Goal: Transaction & Acquisition: Purchase product/service

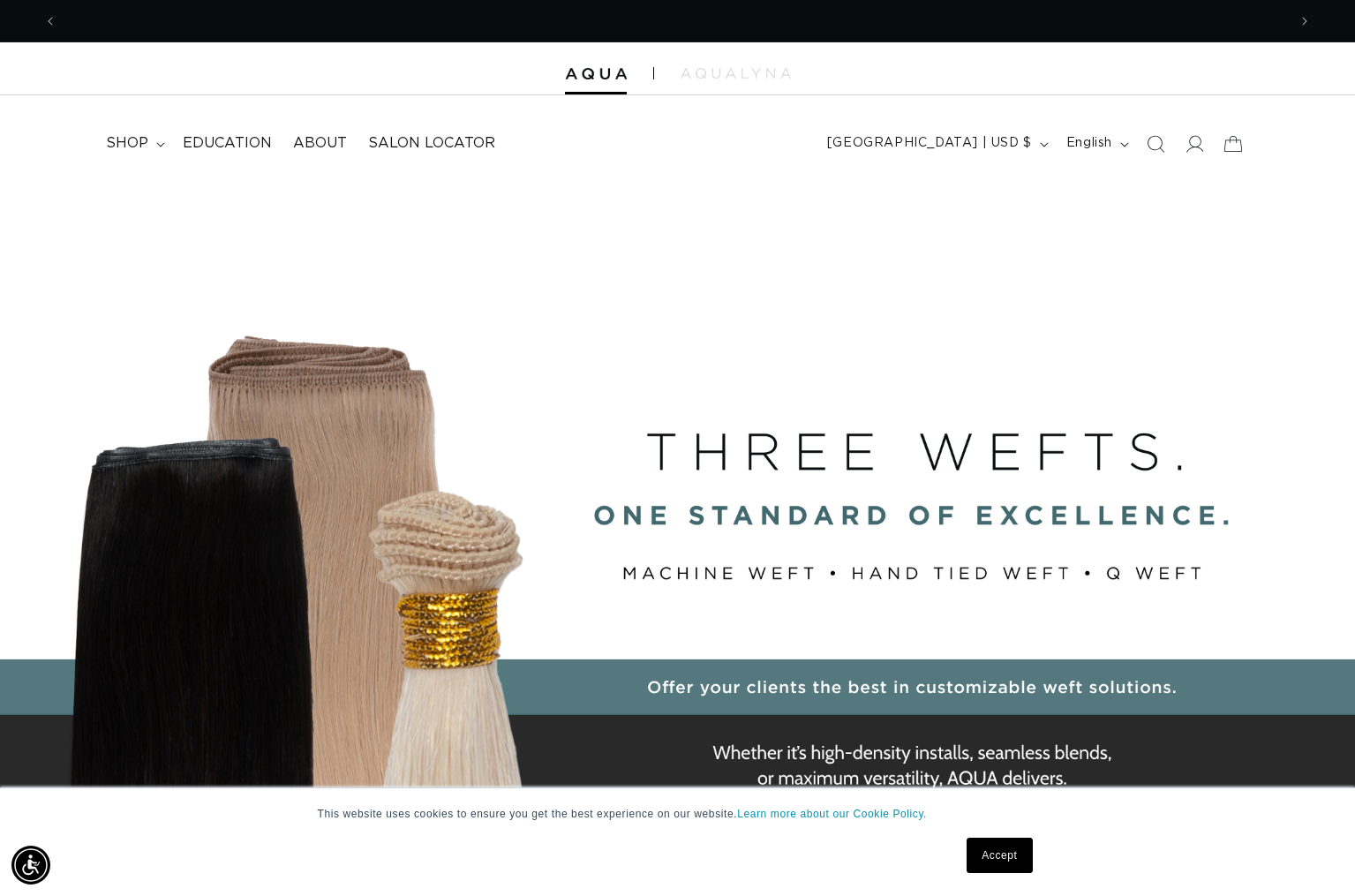
scroll to position [0, 2459]
click at [744, 77] on img at bounding box center [735, 74] width 110 height 11
click at [1192, 146] on icon at bounding box center [1195, 143] width 18 height 17
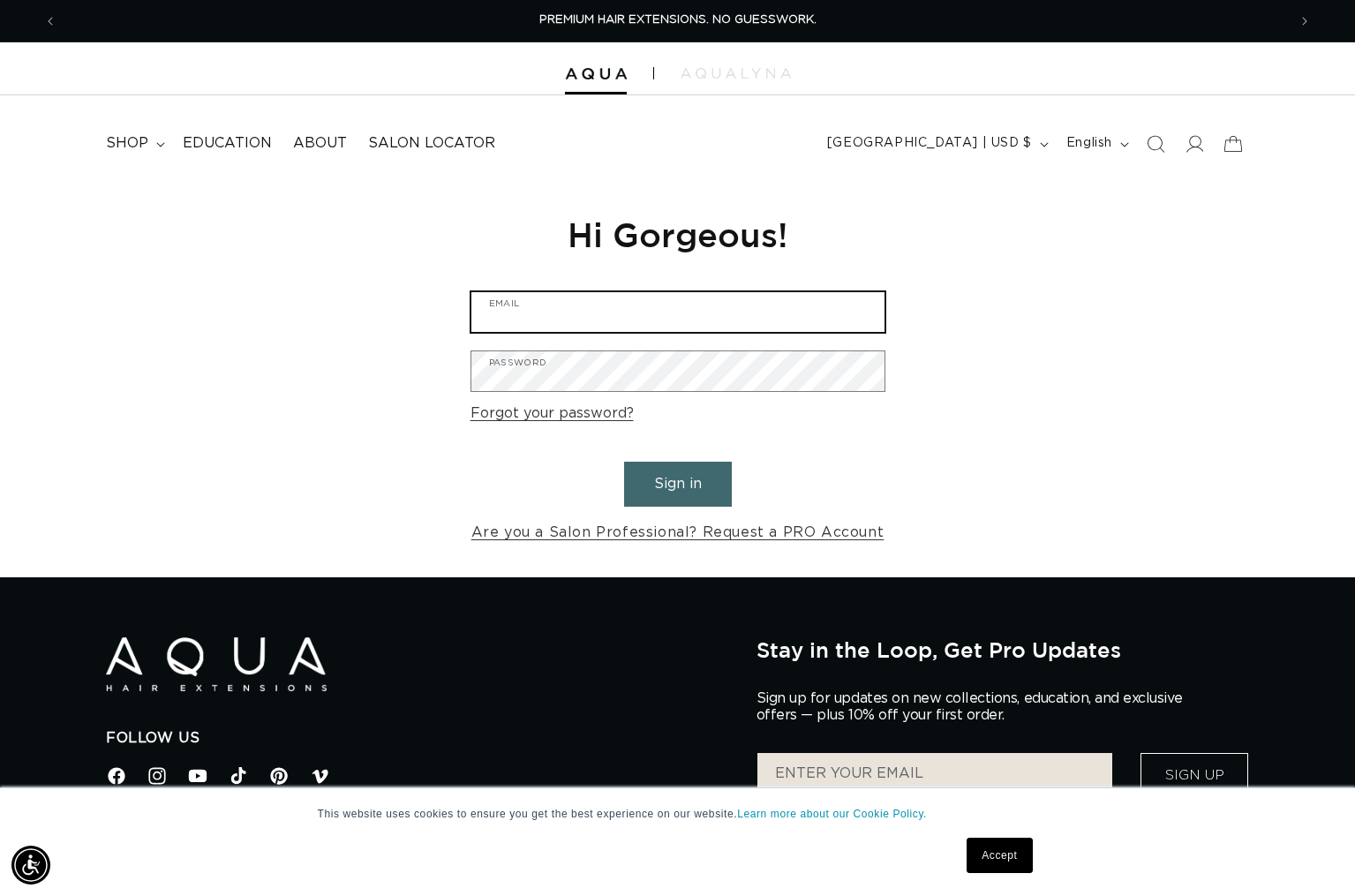
type input "Jackson.amberr@gmail.com"
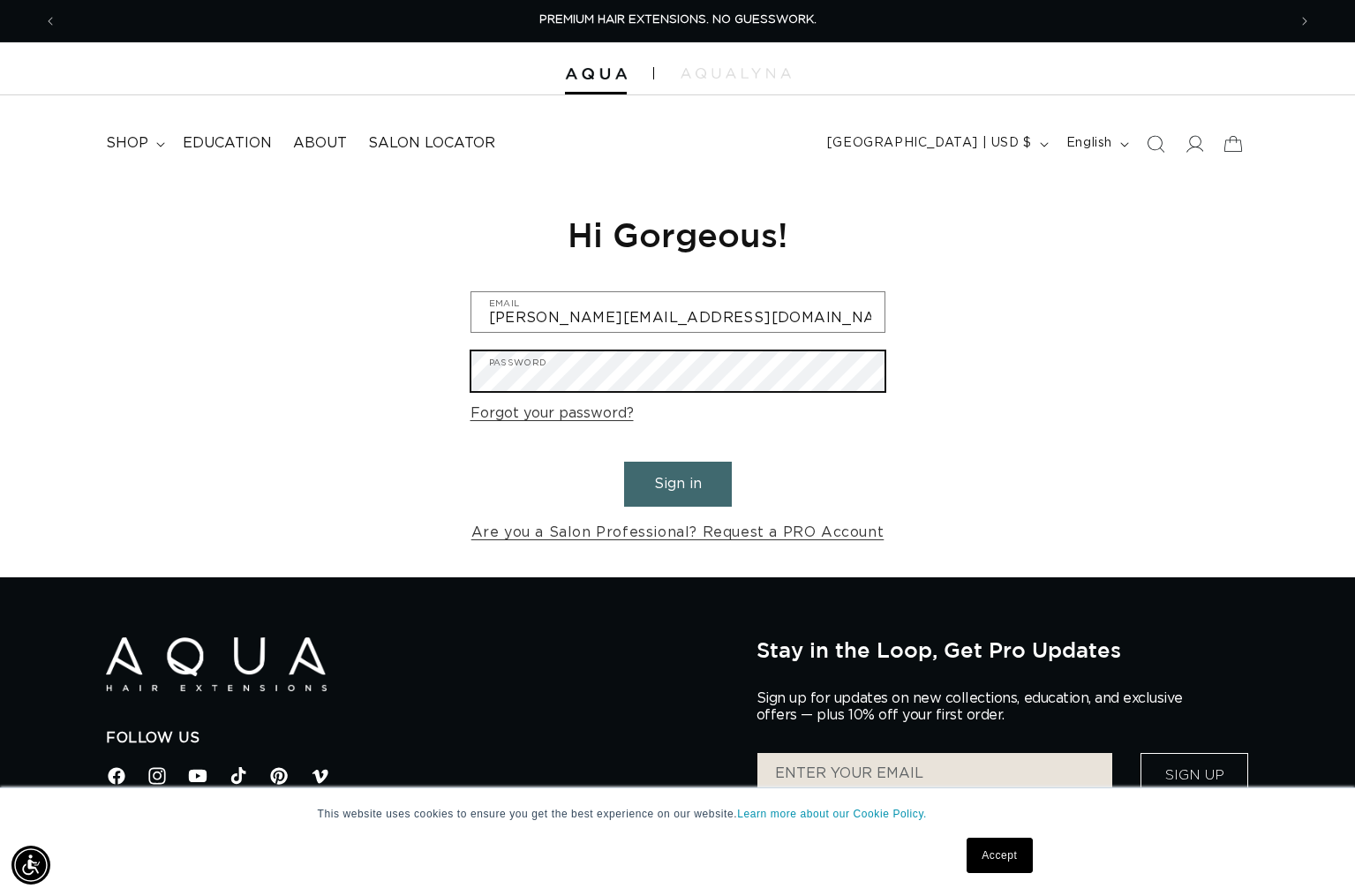
click at [677, 481] on button "Sign in" at bounding box center [678, 483] width 108 height 45
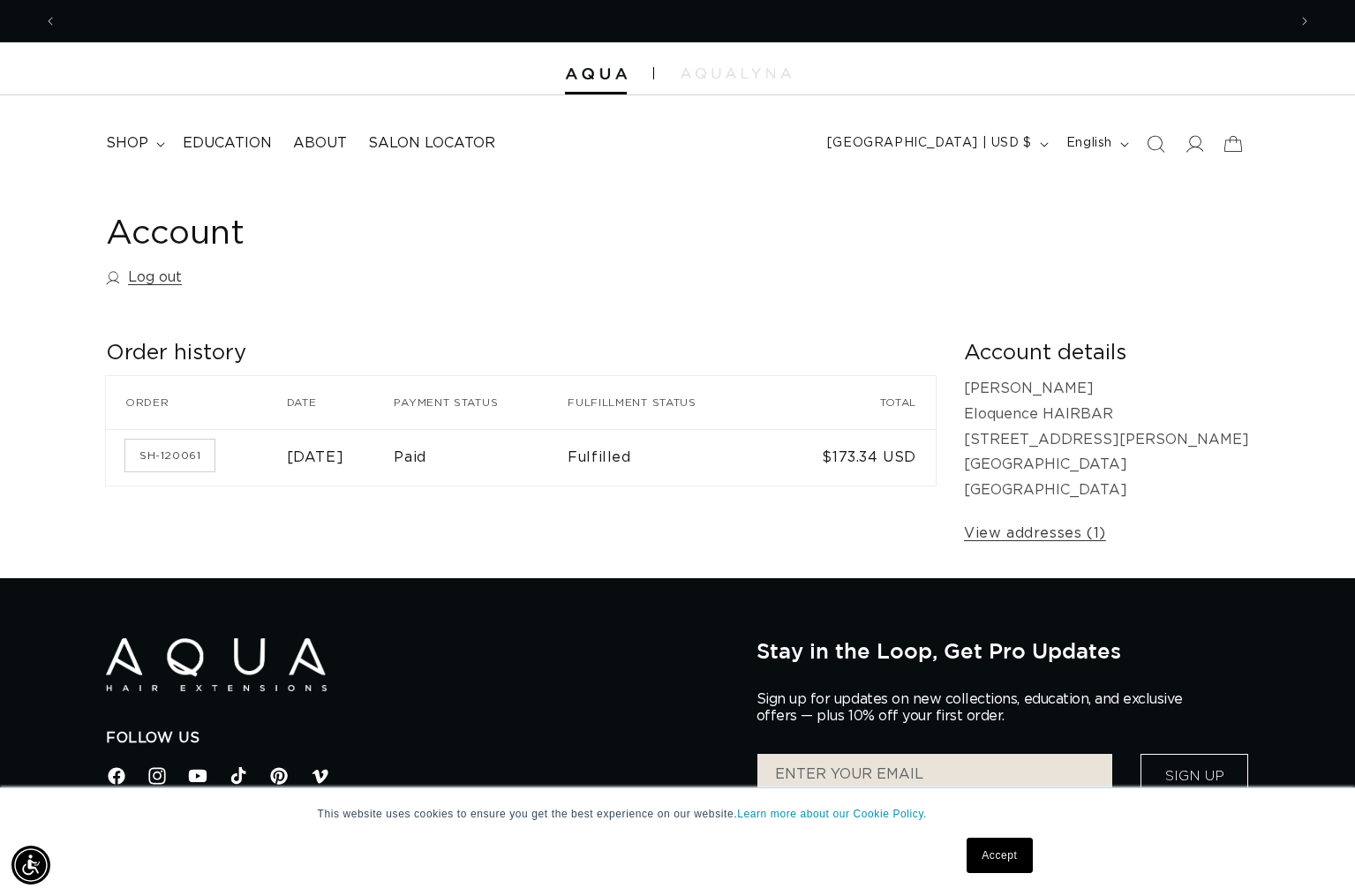
scroll to position [0, 2459]
click at [158, 143] on icon at bounding box center [160, 144] width 8 height 5
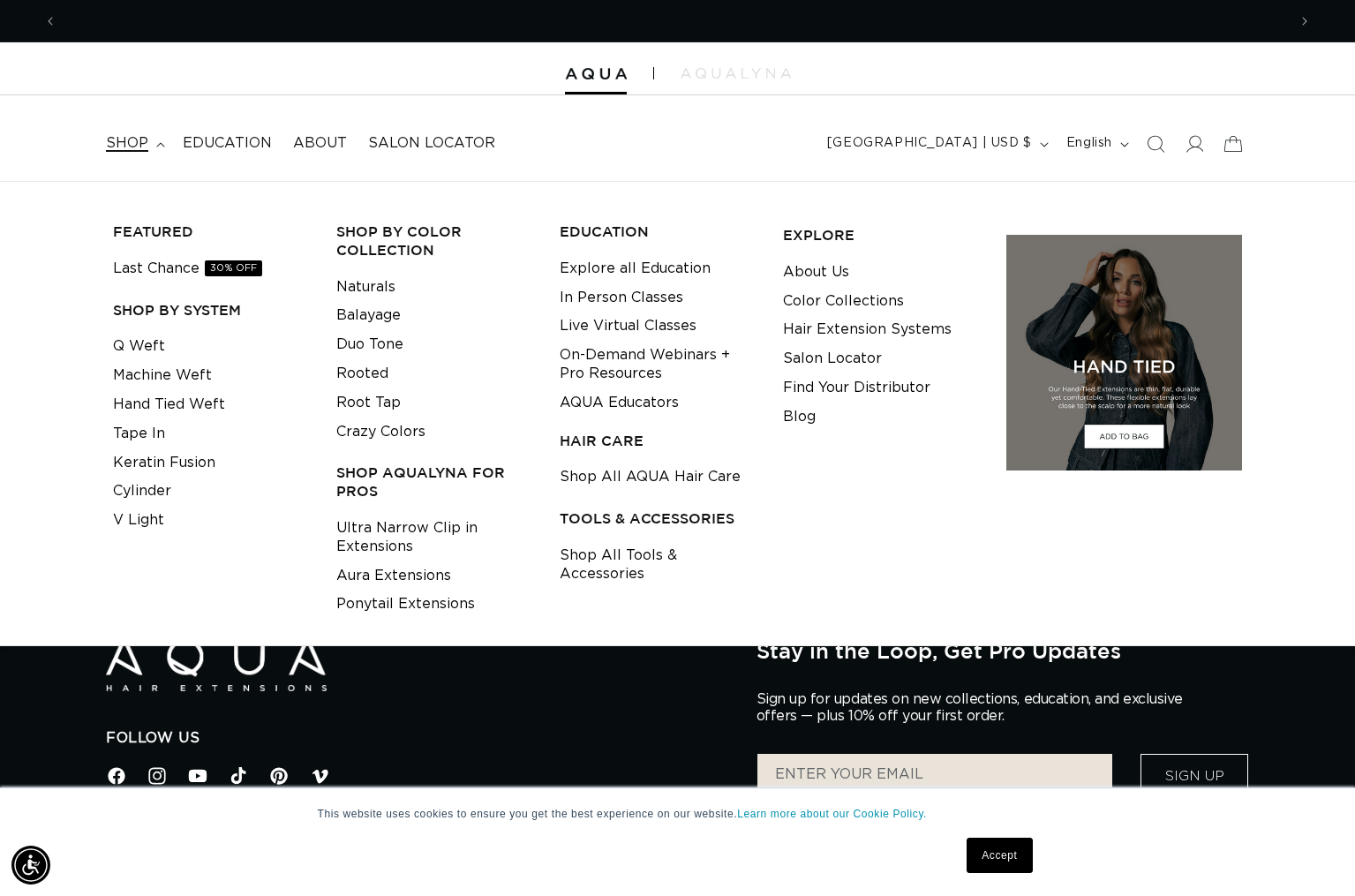
scroll to position [0, 0]
click at [157, 268] on link "Last Chance 30% OFF" at bounding box center [188, 269] width 149 height 29
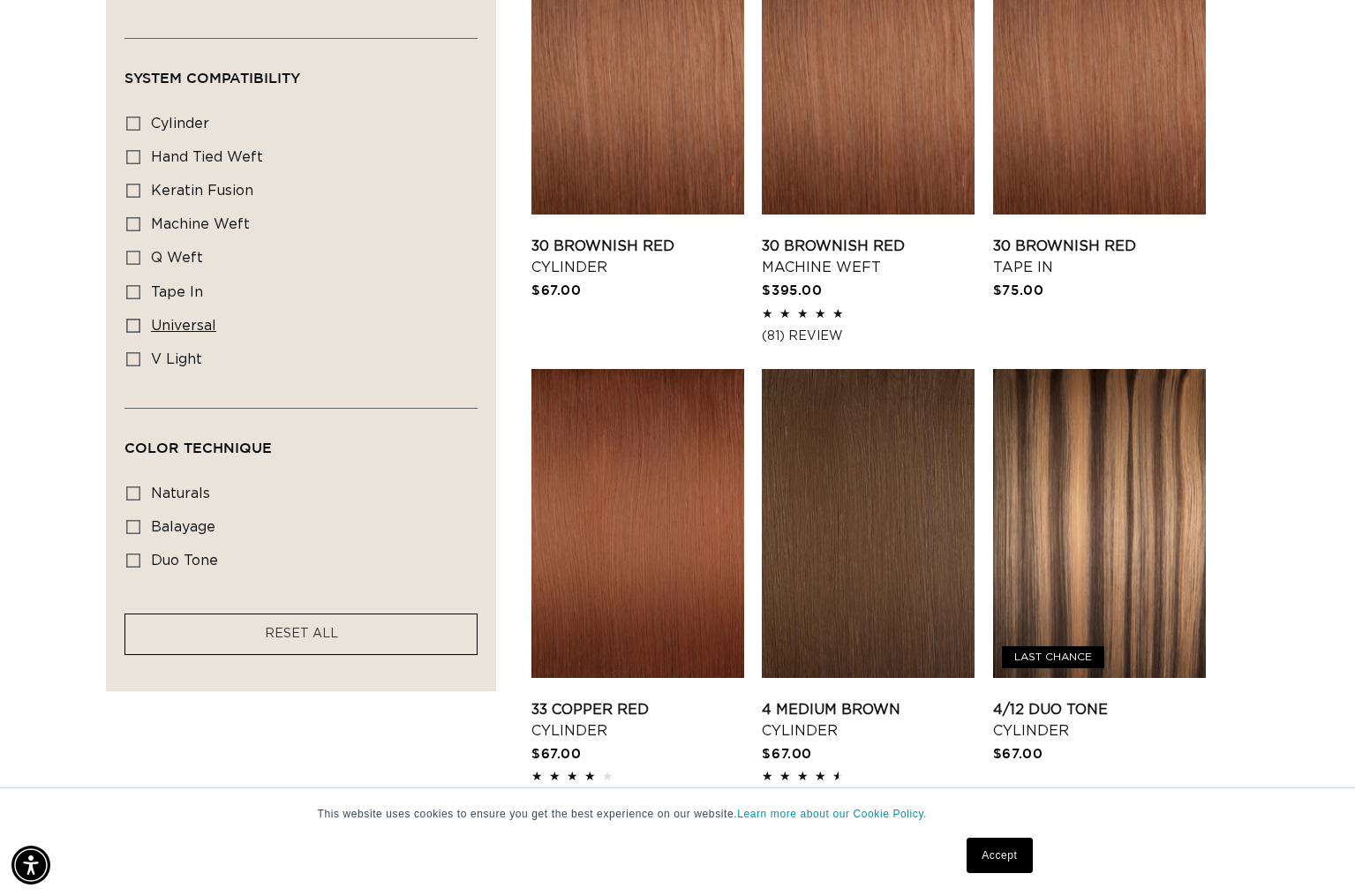
scroll to position [0, 1230]
click at [162, 298] on span "tape in" at bounding box center [176, 291] width 52 height 14
click at [141, 298] on input "tape in tape in (2 products)" at bounding box center [132, 291] width 14 height 14
checkbox input "true"
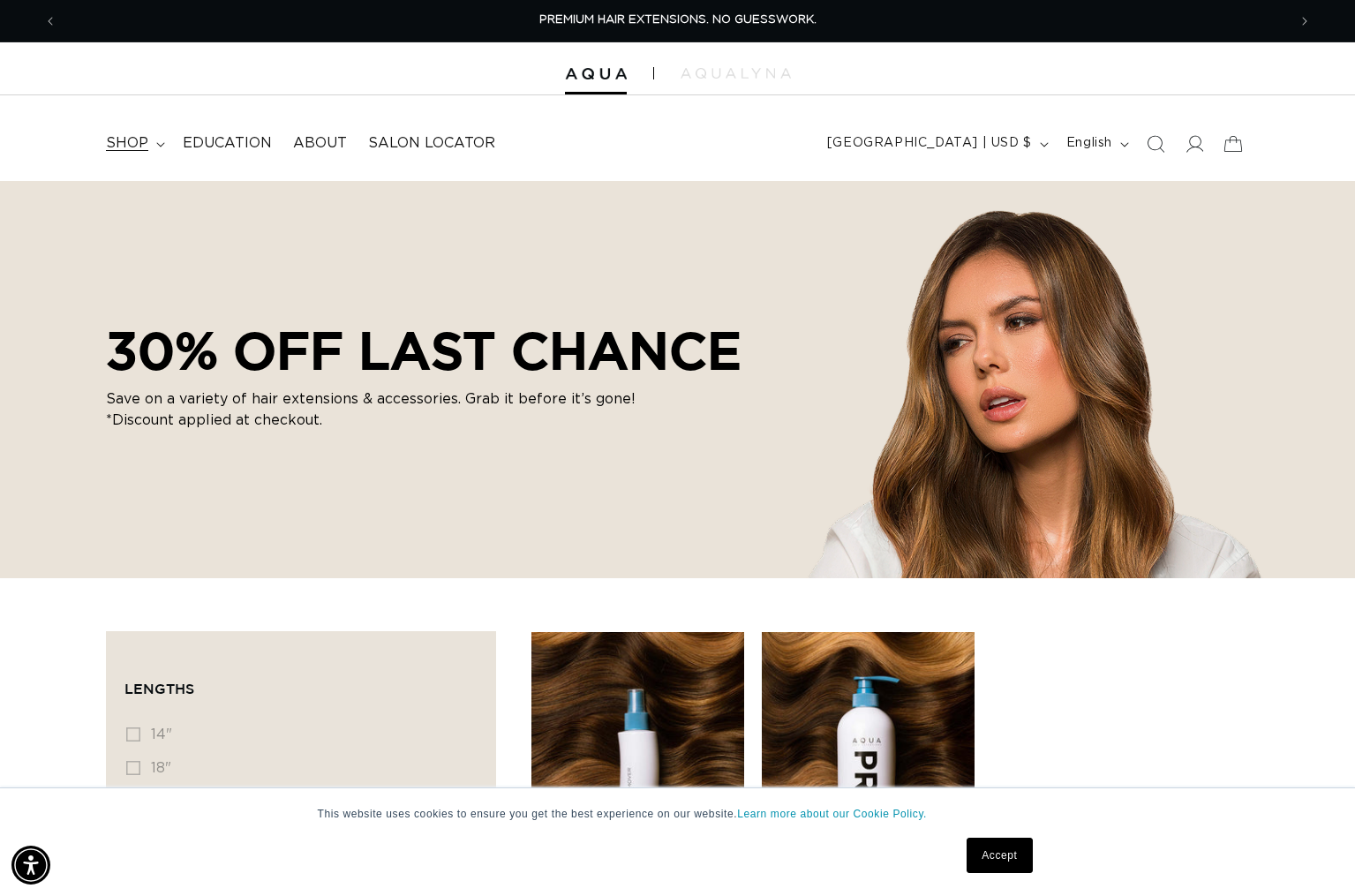
click at [132, 142] on span "shop" at bounding box center [127, 143] width 42 height 18
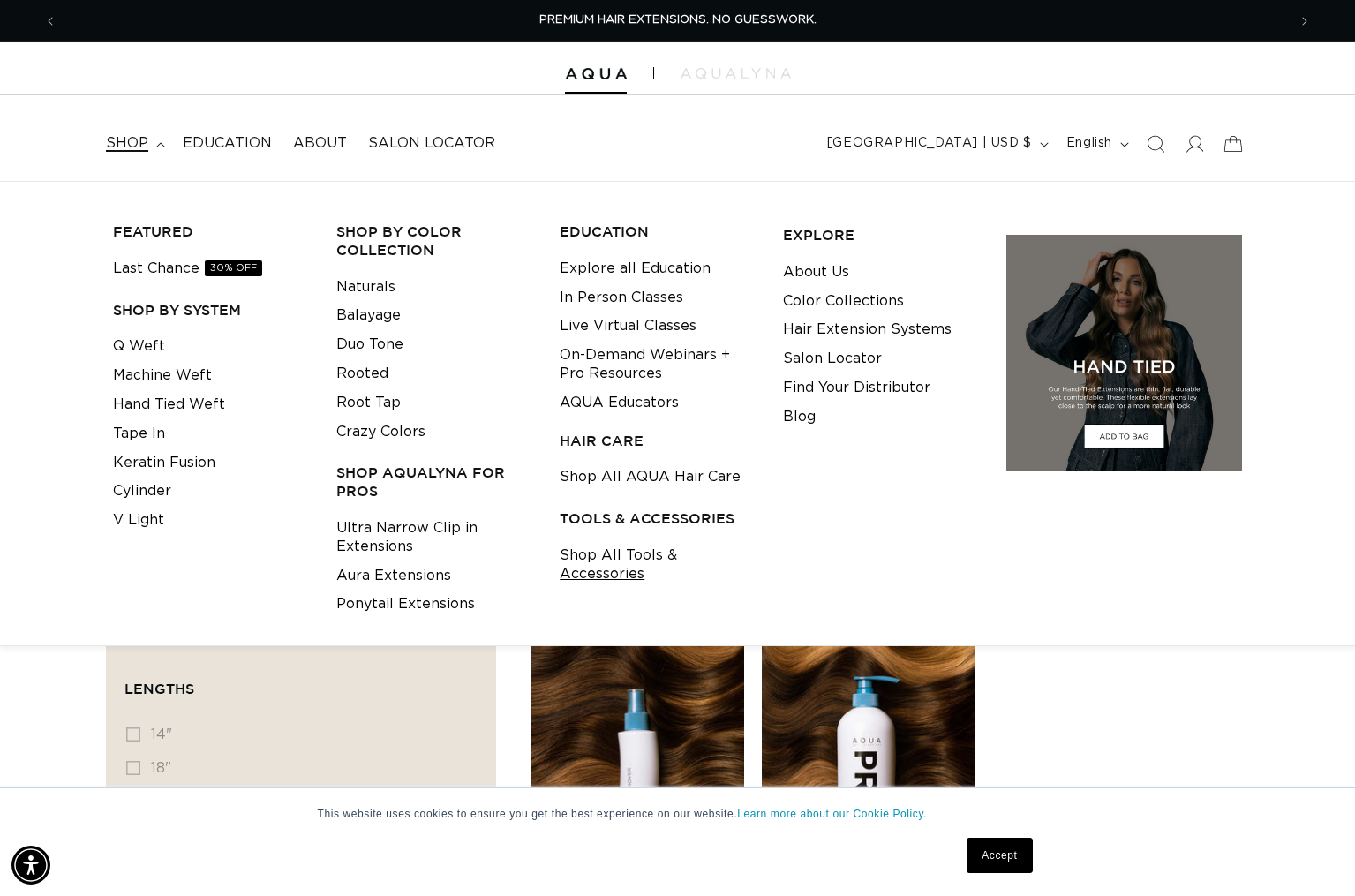
click at [596, 561] on link "Shop All Tools & Accessories" at bounding box center [657, 565] width 196 height 48
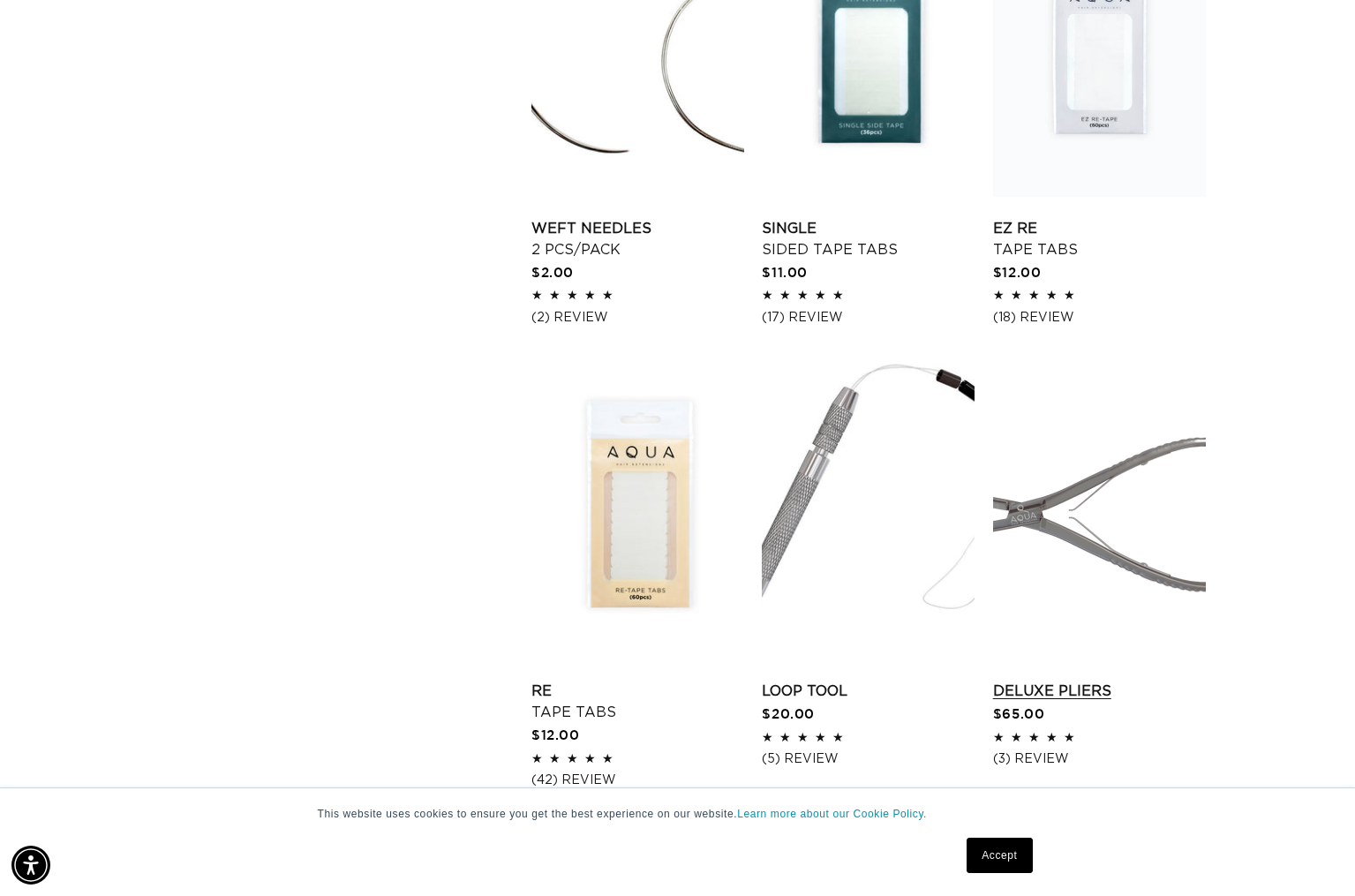
scroll to position [2139, 0]
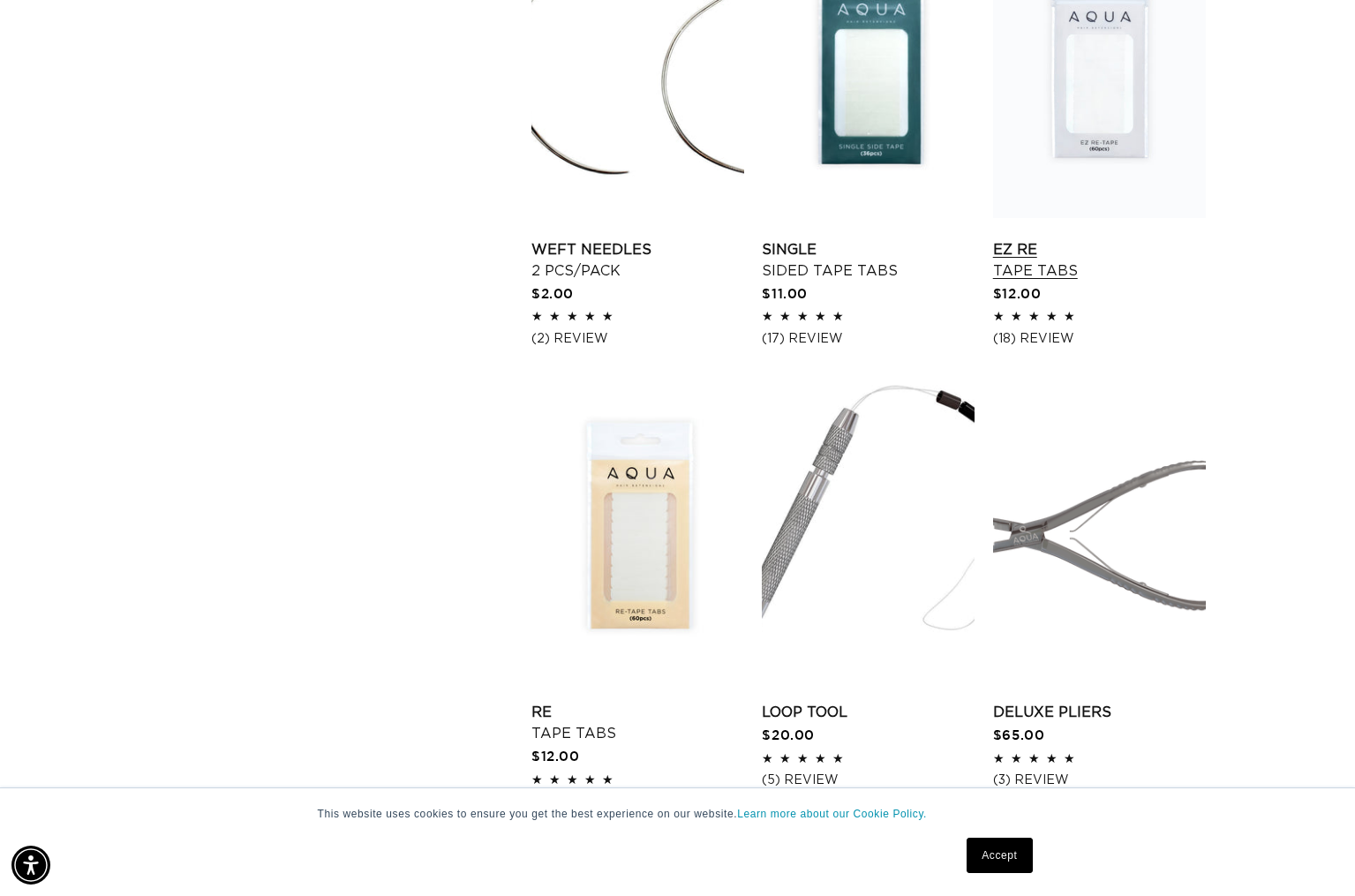
click at [1035, 281] on link "EZ Re Tape Tabs" at bounding box center [1099, 260] width 212 height 42
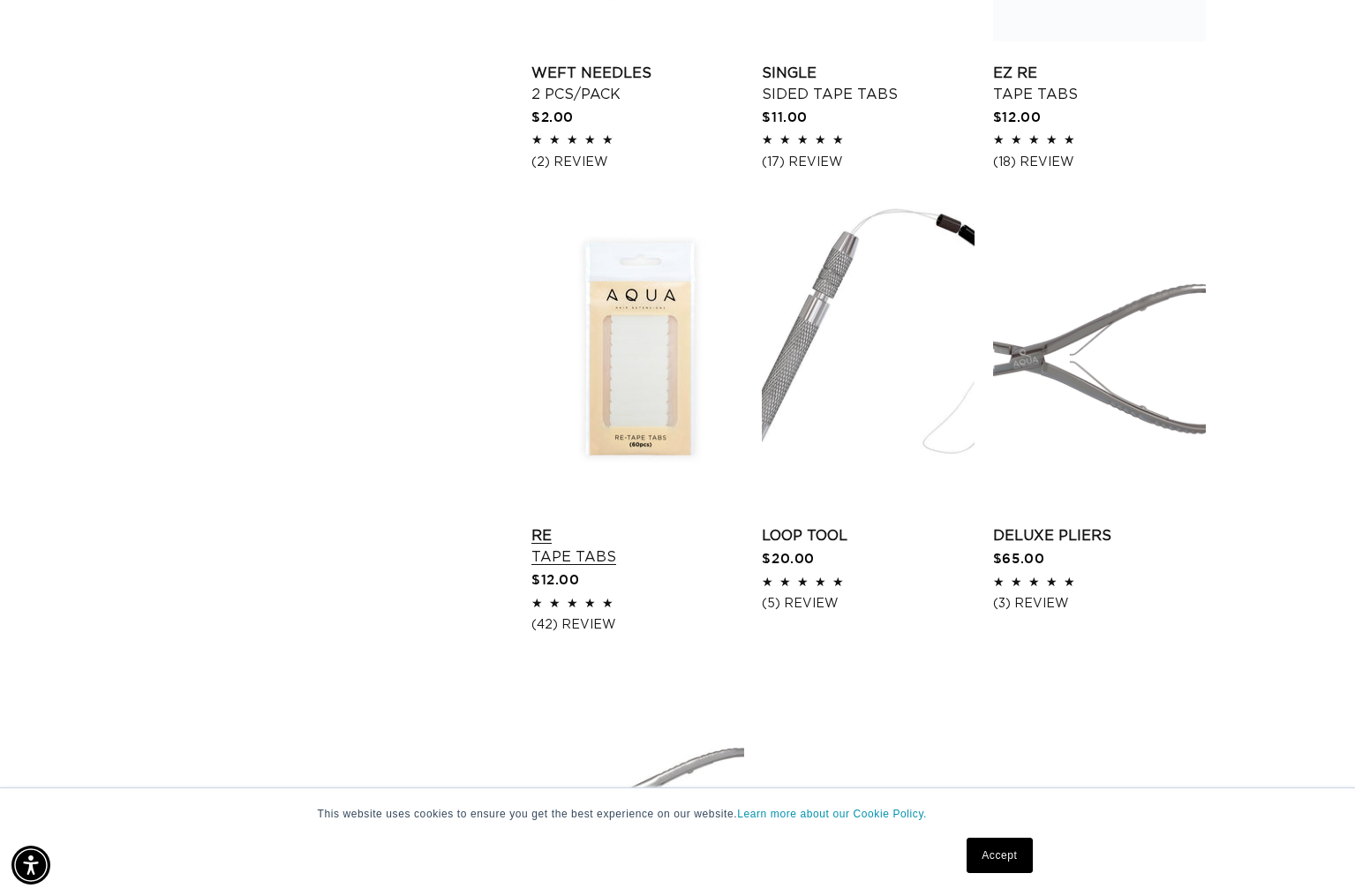
scroll to position [2317, 0]
click at [625, 524] on link "Re Tape Tabs" at bounding box center [637, 545] width 212 height 42
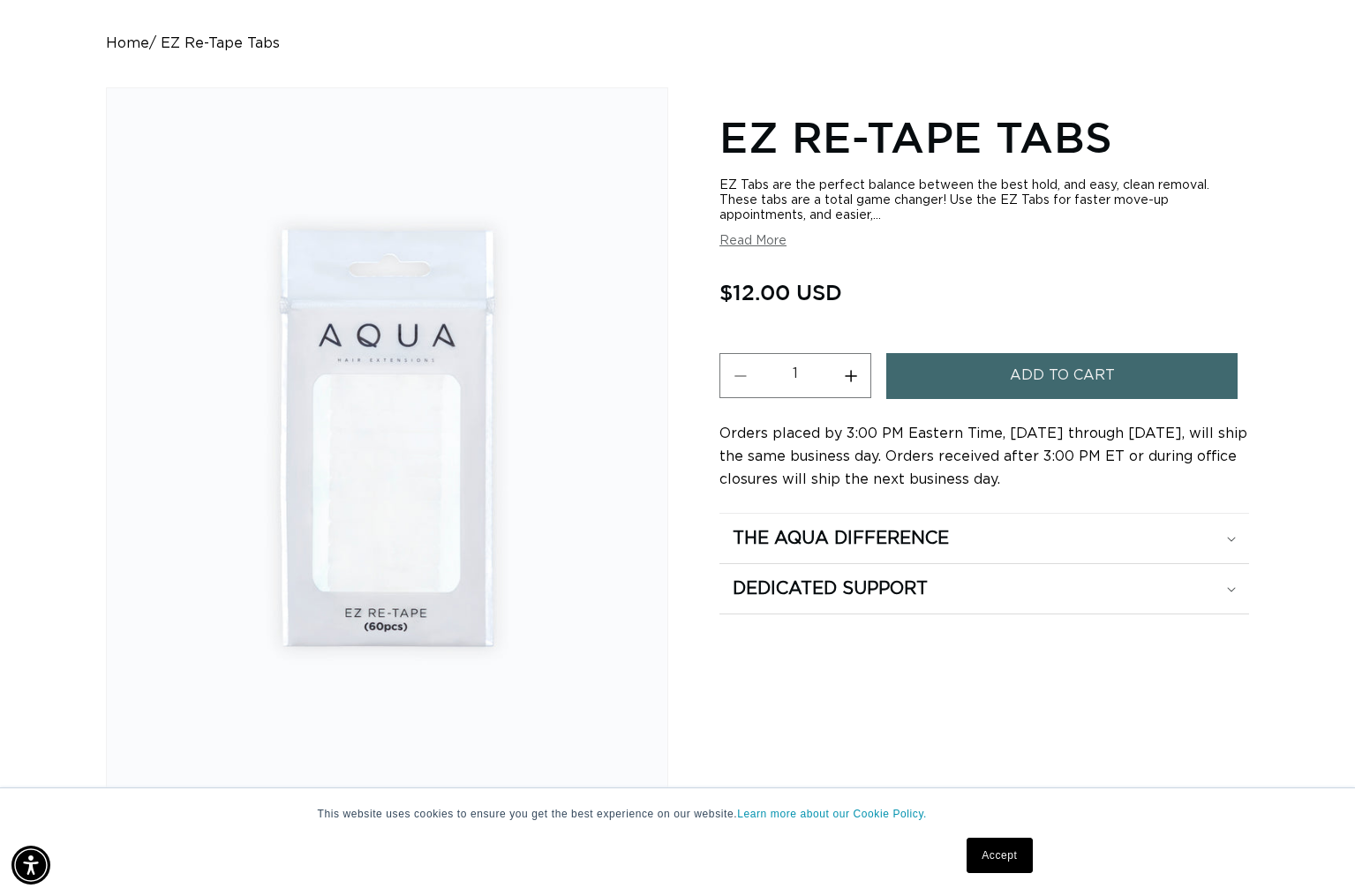
scroll to position [159, 0]
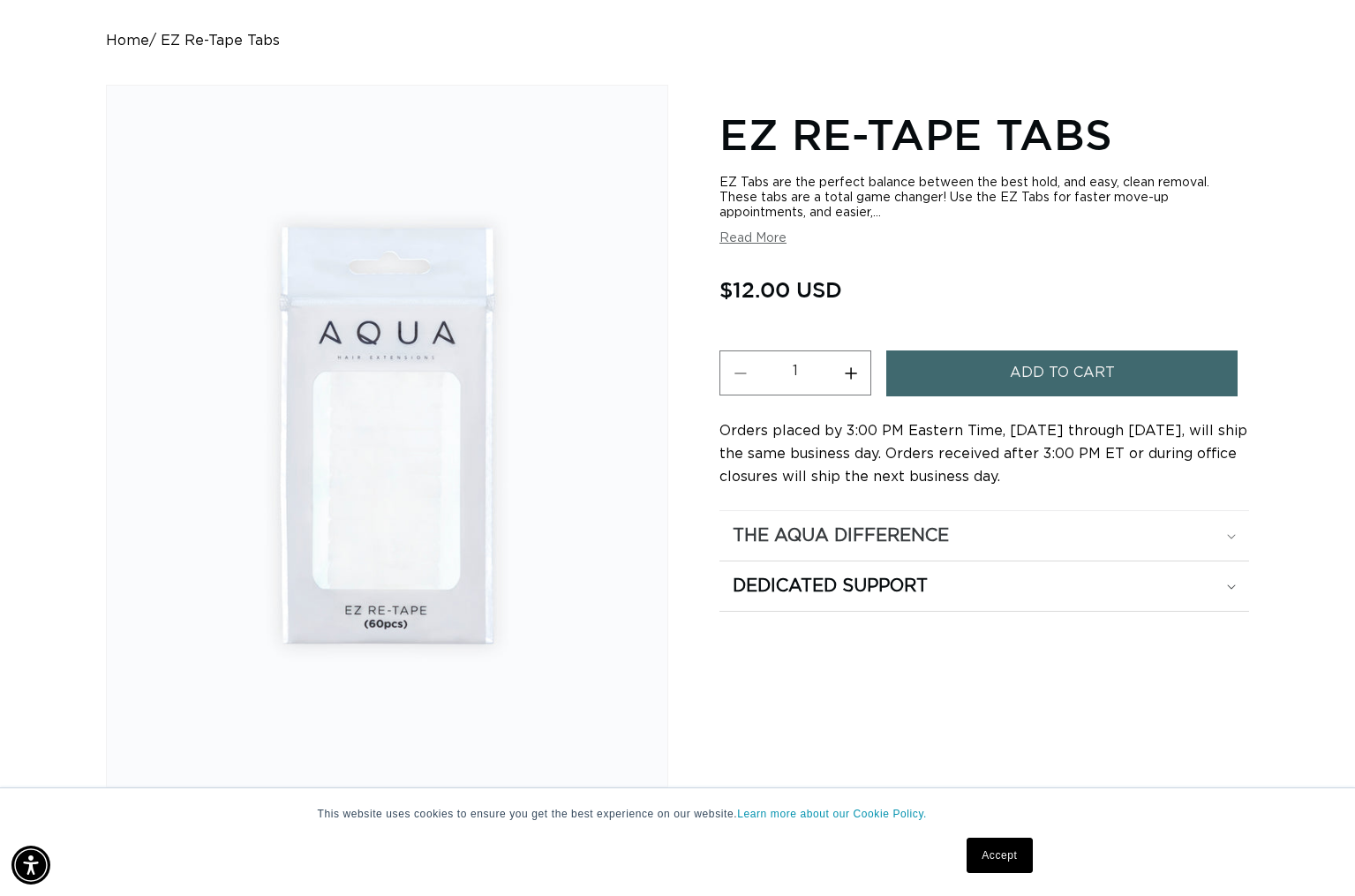
click at [923, 528] on h2 "The Aqua Difference" at bounding box center [840, 535] width 216 height 23
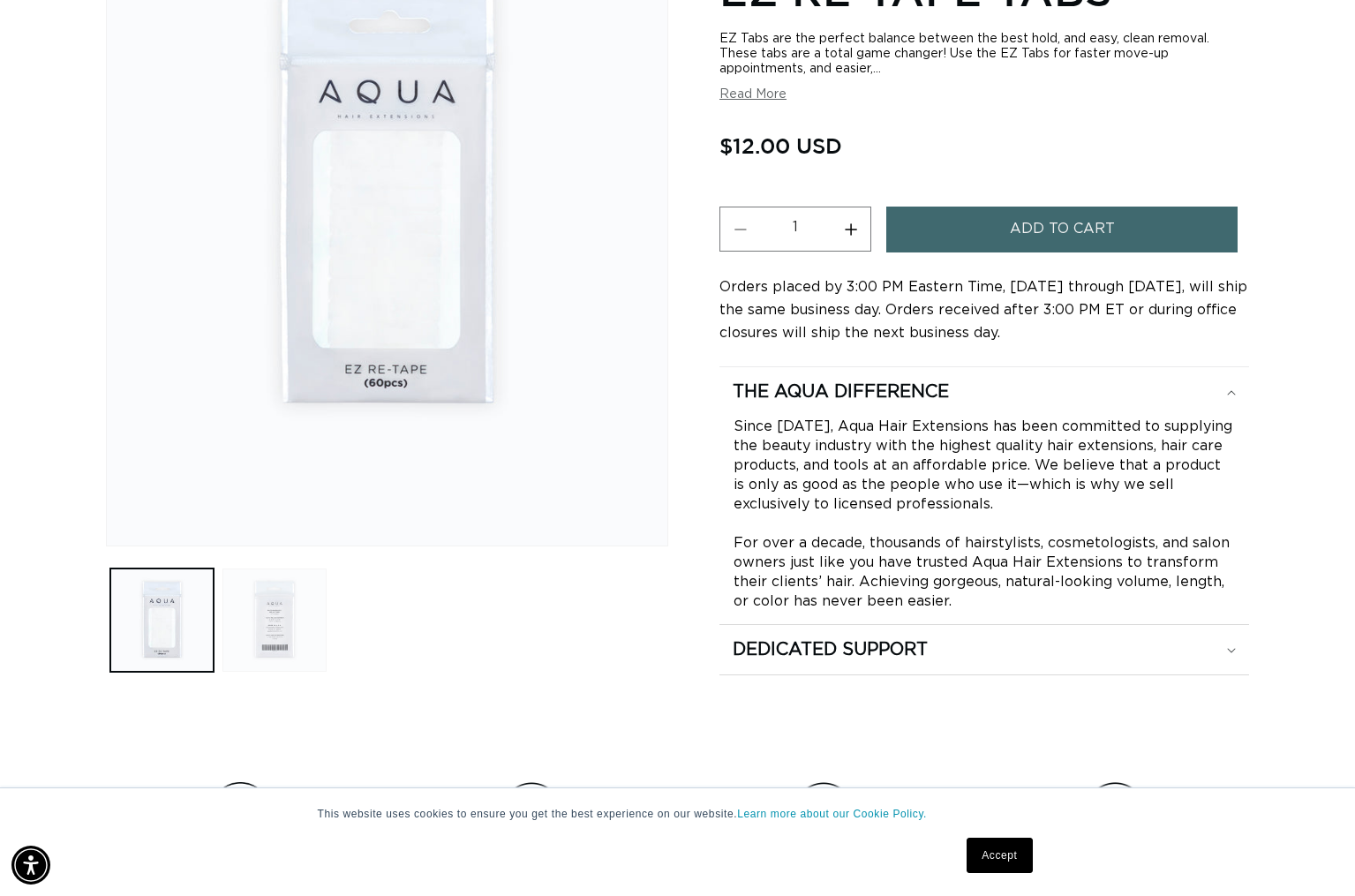
scroll to position [0, 0]
click at [281, 617] on button "Load image 2 in gallery view" at bounding box center [274, 619] width 103 height 103
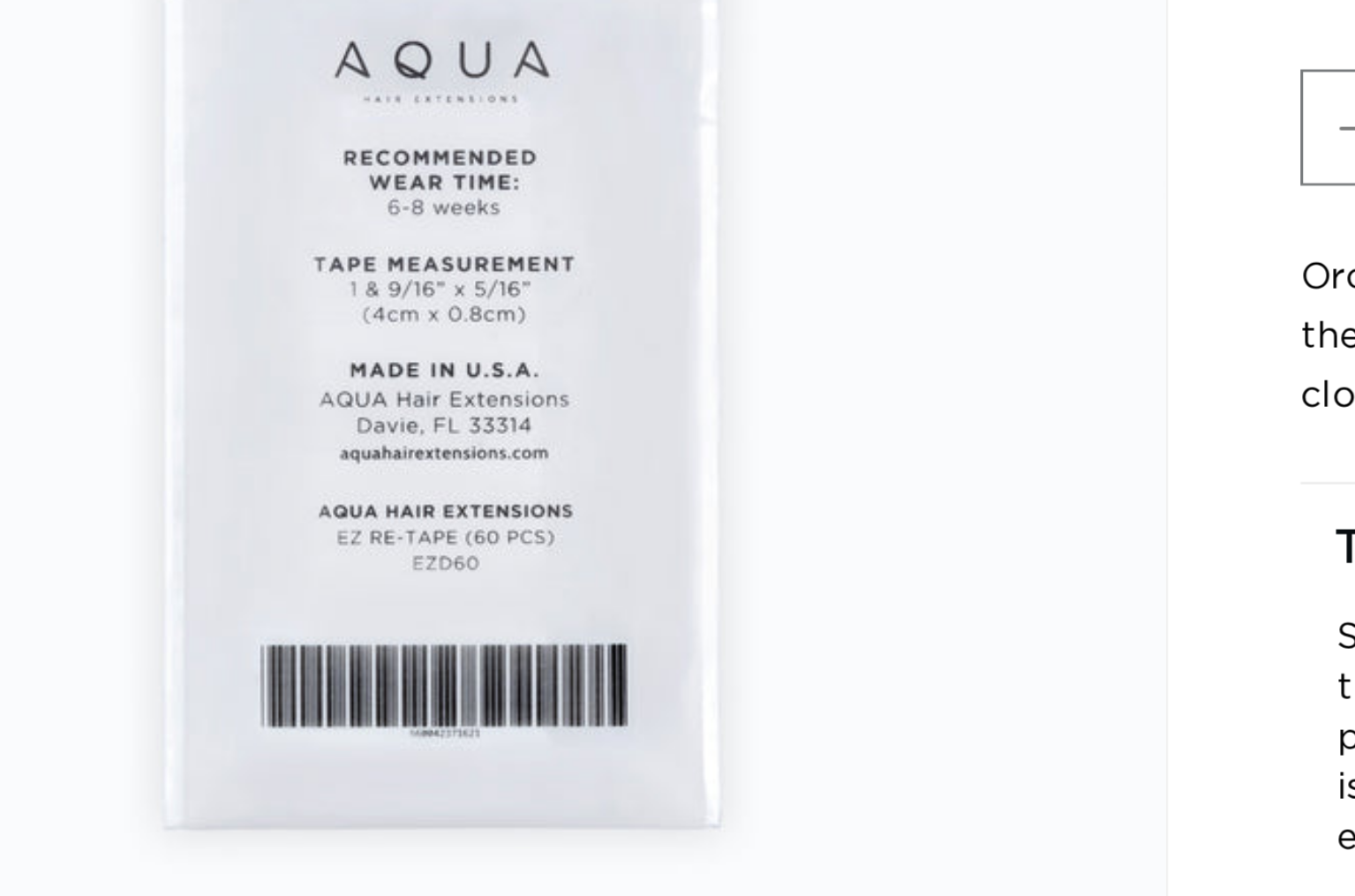
scroll to position [242, 0]
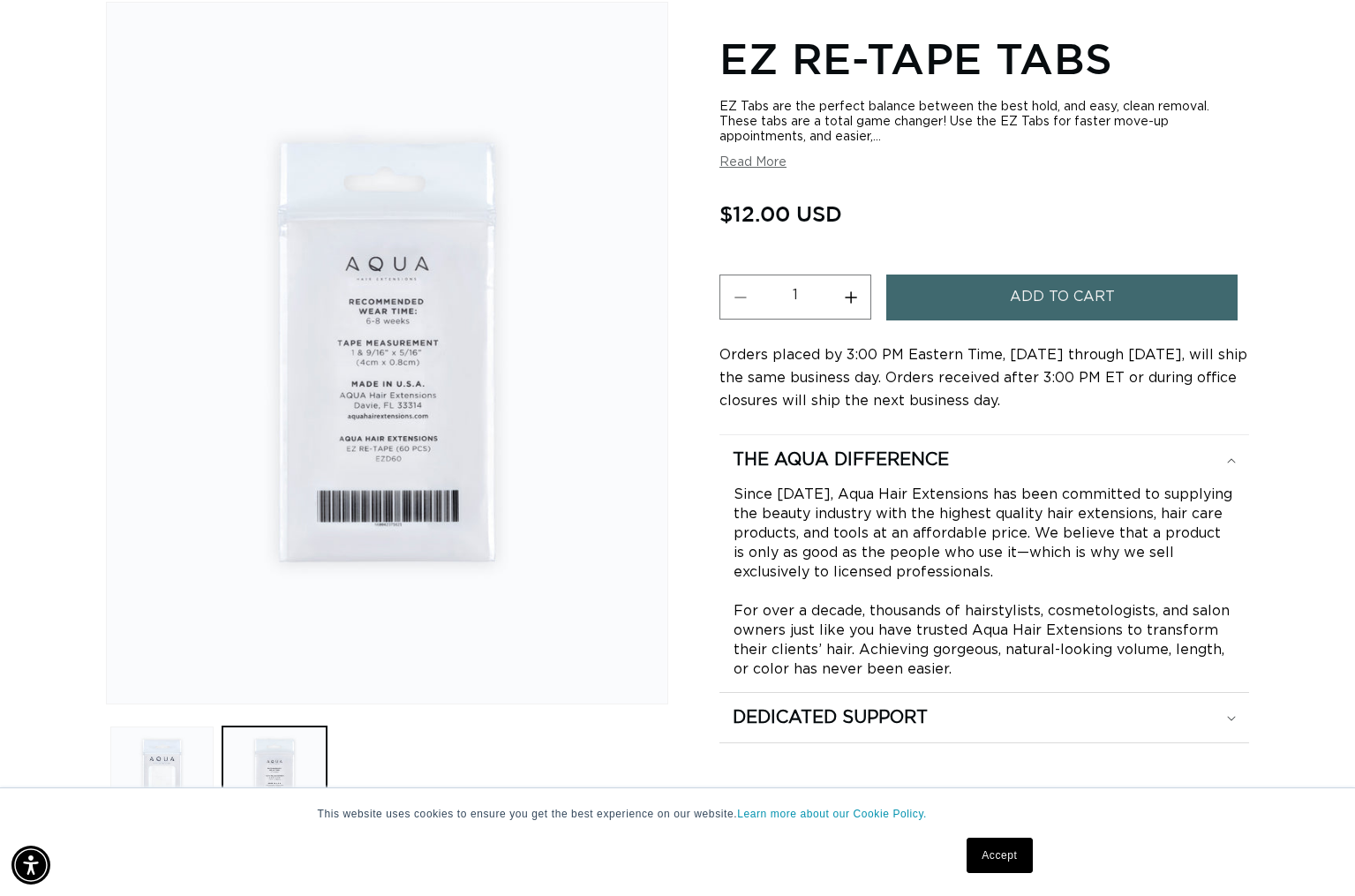
click at [1055, 287] on span "Add to cart" at bounding box center [1062, 297] width 105 height 45
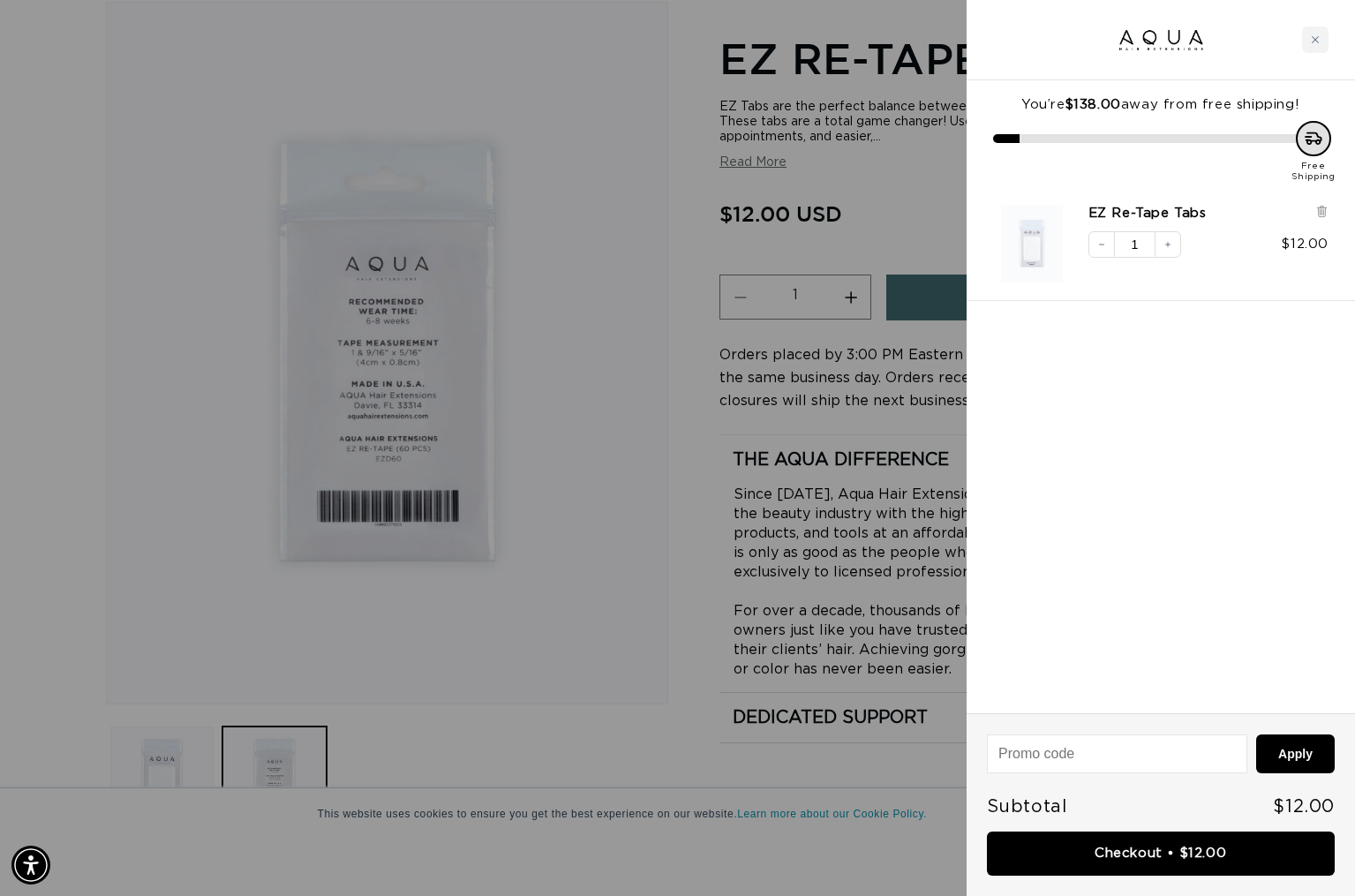
scroll to position [0, 1230]
click at [1316, 38] on icon "Close cart" at bounding box center [1315, 40] width 9 height 9
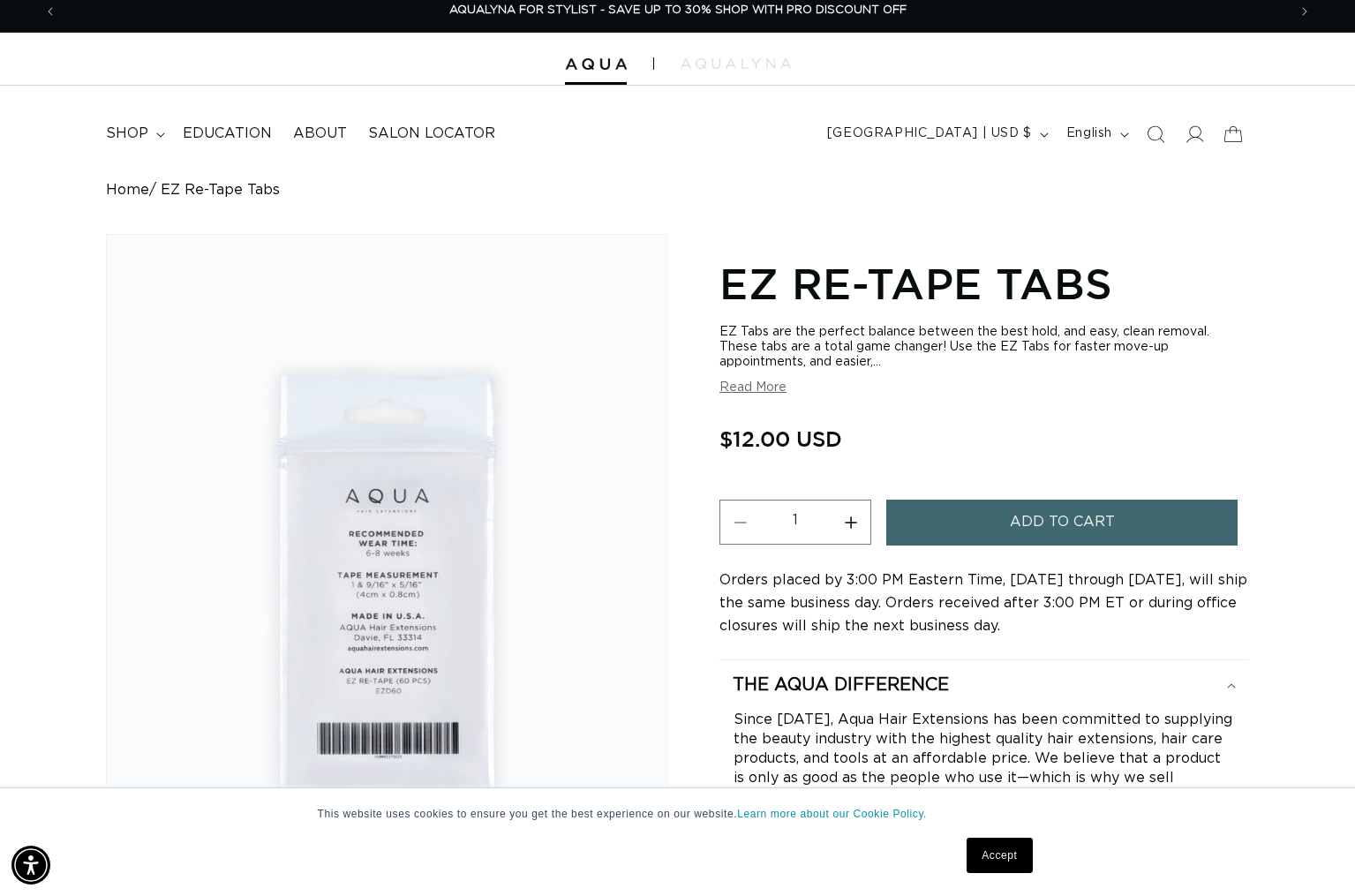
scroll to position [0, 0]
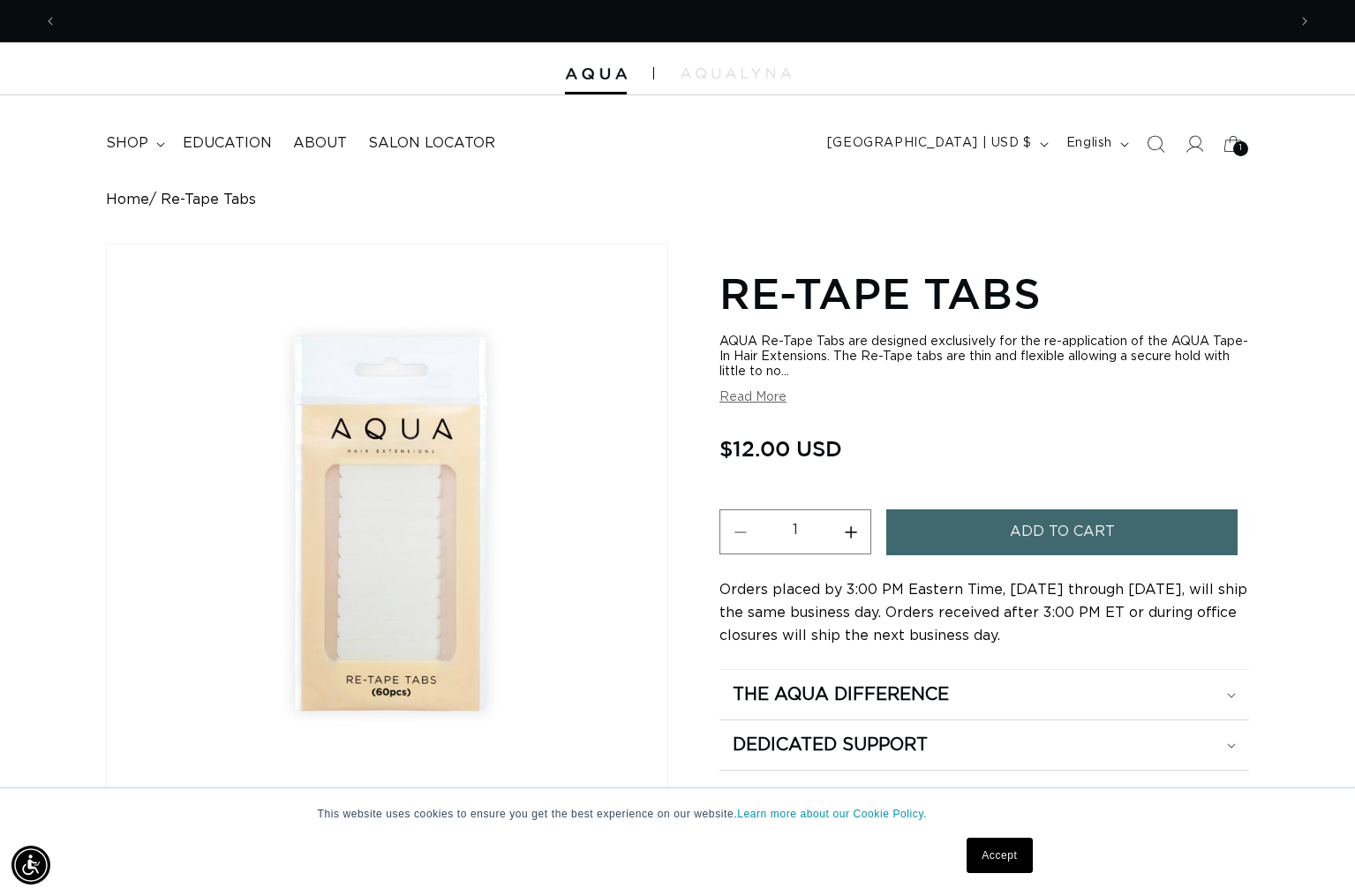
scroll to position [0, 1230]
click at [1030, 524] on span "Add to cart" at bounding box center [1062, 531] width 105 height 45
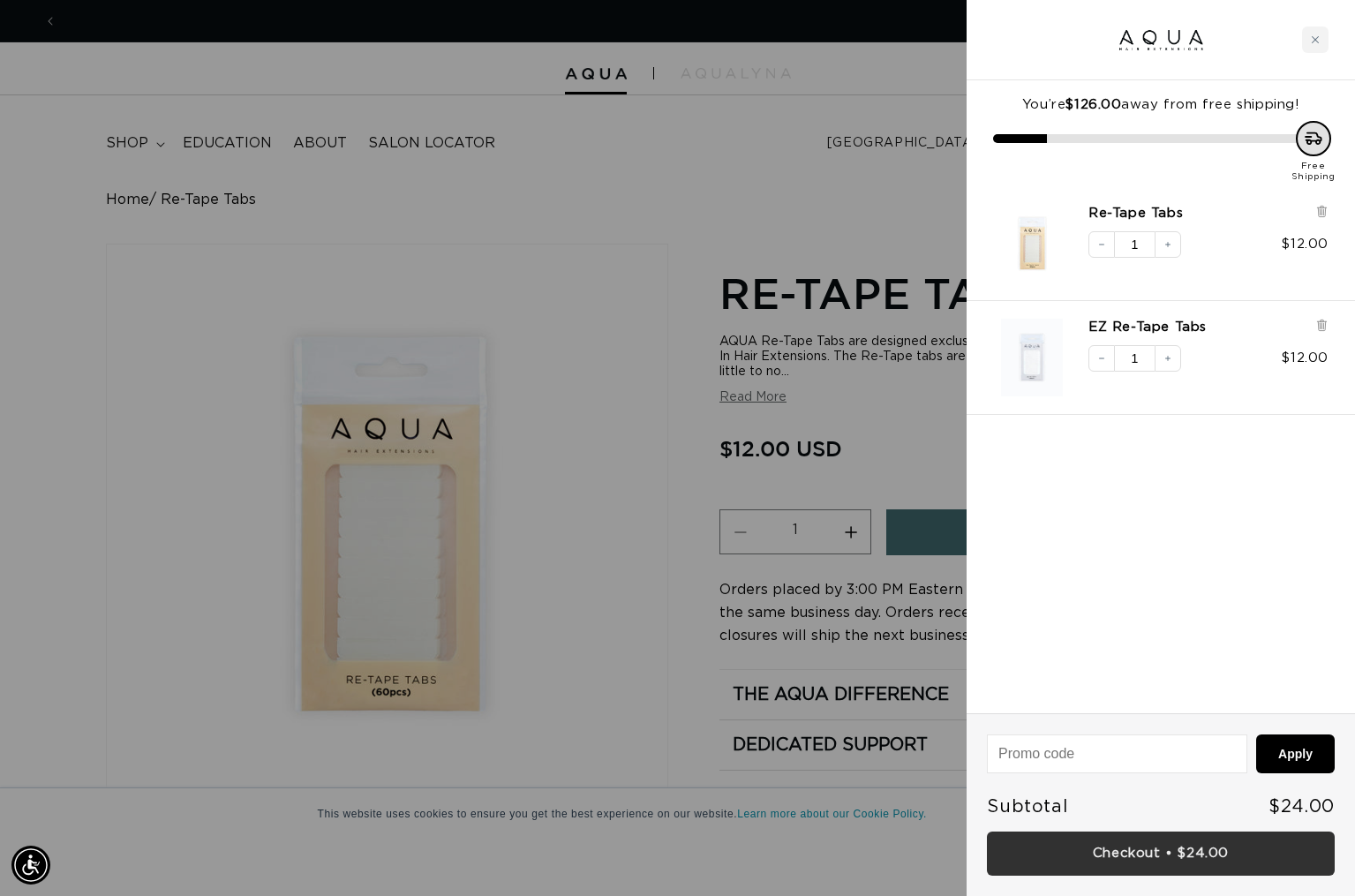
scroll to position [0, 0]
click at [1159, 848] on link "Checkout • $24.00" at bounding box center [1160, 853] width 347 height 45
